Goal: Complete application form: Complete application form

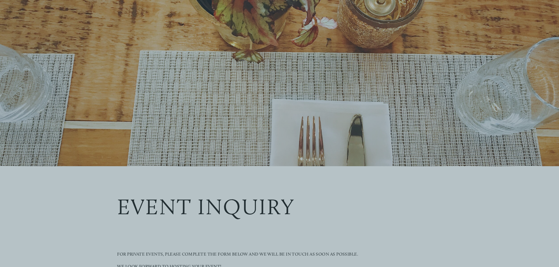
scroll to position [137, 0]
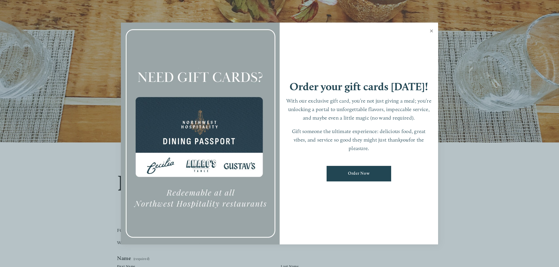
click at [429, 31] on link "Close" at bounding box center [431, 31] width 11 height 16
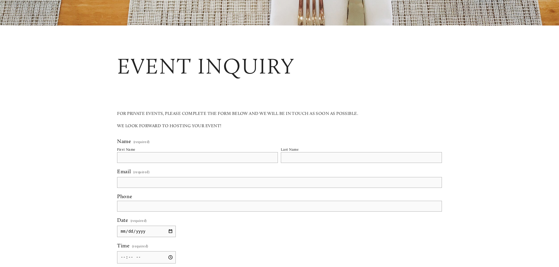
scroll to position [274, 0]
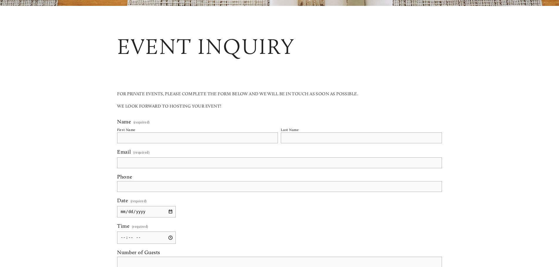
click at [195, 139] on input "First Name" at bounding box center [197, 138] width 161 height 11
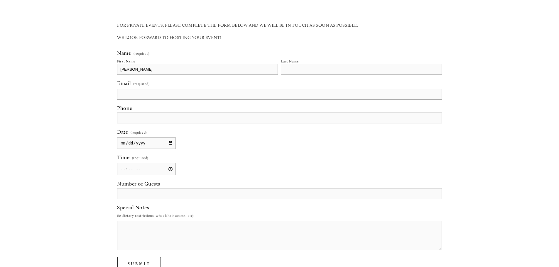
type input "[PERSON_NAME]"
type input "[EMAIL_ADDRESS][DOMAIN_NAME]"
type input "[PHONE_NUMBER]"
type input "[DATE]"
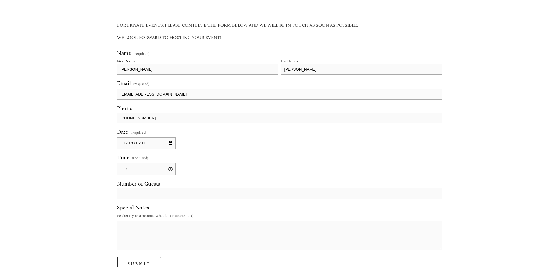
click at [124, 170] on input "Time (required)" at bounding box center [146, 169] width 59 height 12
type input "11:30"
click at [139, 198] on input "Number of Guests" at bounding box center [279, 193] width 325 height 11
type input "-"
type input "40"
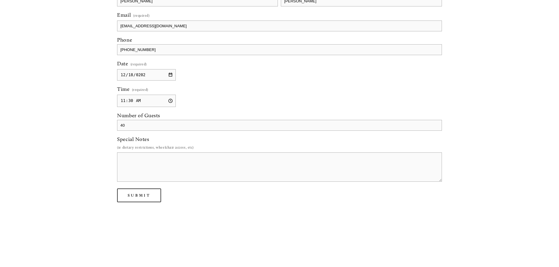
scroll to position [479, 0]
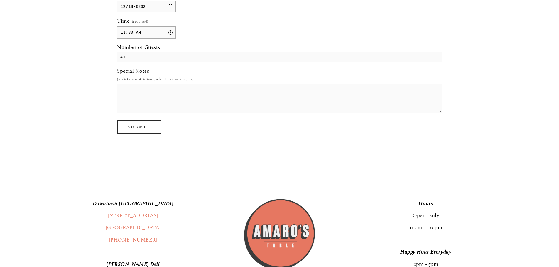
type textarea "W"
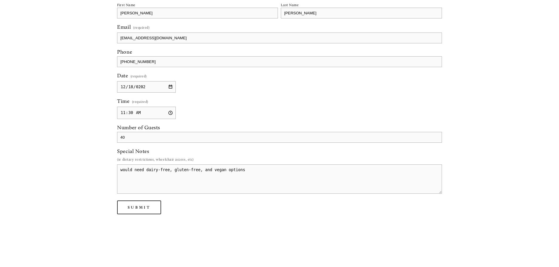
scroll to position [411, 0]
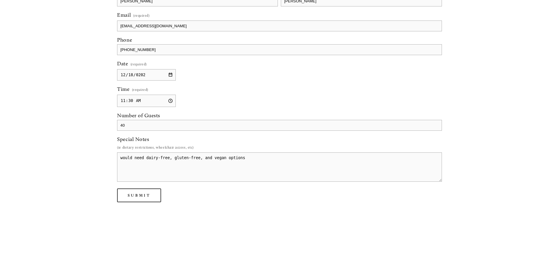
click at [121, 157] on textarea "would need dairy-free, gluten-free, and vegan options" at bounding box center [279, 167] width 325 height 29
click at [125, 169] on textarea "Corporate office holiday party would need dairy-free, gluten-free, and vegan op…" at bounding box center [279, 167] width 325 height 29
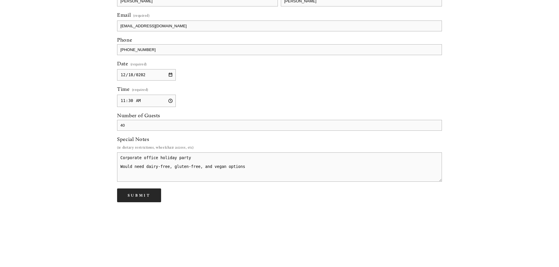
type textarea "Corporate office holiday party Would need dairy-free, gluten-free, and vegan op…"
click at [146, 197] on span "Submit" at bounding box center [139, 195] width 23 height 5
